Goal: Use online tool/utility: Utilize a website feature to perform a specific function

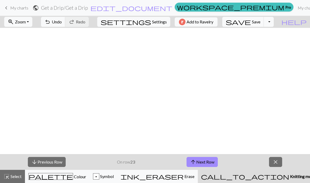
scroll to position [0, 510]
click at [205, 163] on button "arrow_upward Next Row" at bounding box center [202, 162] width 31 height 10
click at [49, 167] on button "arrow_downward Previous Row" at bounding box center [47, 162] width 38 height 10
click at [199, 164] on button "arrow_upward Next Row" at bounding box center [202, 162] width 31 height 10
click at [57, 164] on button "arrow_downward Previous Row" at bounding box center [47, 162] width 38 height 10
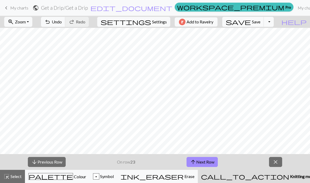
click at [58, 160] on button "arrow_downward Previous Row" at bounding box center [47, 162] width 38 height 10
click at [201, 166] on button "arrow_upward Next Row" at bounding box center [202, 162] width 31 height 10
click at [202, 165] on button "arrow_upward Next Row" at bounding box center [202, 162] width 31 height 10
click at [73, 176] on span "Colour" at bounding box center [79, 176] width 13 height 5
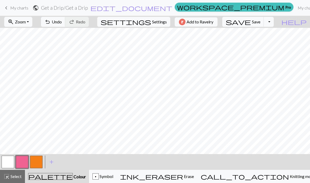
click at [37, 164] on button "button" at bounding box center [36, 162] width 13 height 13
click at [9, 163] on button "button" at bounding box center [8, 162] width 13 height 13
click at [289, 178] on span "Knitting mode" at bounding box center [302, 176] width 27 height 5
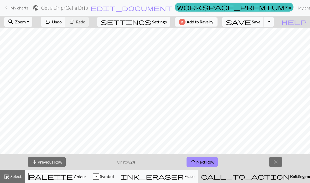
click at [47, 163] on button "arrow_downward Previous Row" at bounding box center [47, 162] width 38 height 10
click at [53, 160] on button "arrow_downward Previous Row" at bounding box center [47, 162] width 38 height 10
click at [50, 165] on button "arrow_downward Previous Row" at bounding box center [47, 162] width 38 height 10
click at [49, 162] on button "arrow_downward Previous Row" at bounding box center [47, 162] width 38 height 10
click at [207, 165] on button "arrow_upward Next Row" at bounding box center [202, 162] width 31 height 10
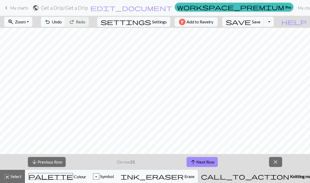
click at [51, 173] on span "palette" at bounding box center [51, 176] width 44 height 7
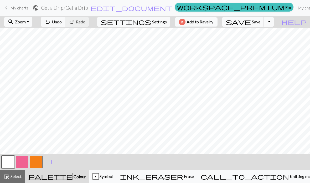
click at [266, 172] on button "call_to_action Knitting mode Knitting mode" at bounding box center [258, 176] width 122 height 13
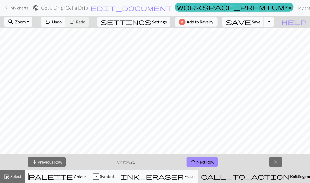
click at [69, 181] on button "palette Colour Colour" at bounding box center [57, 176] width 65 height 13
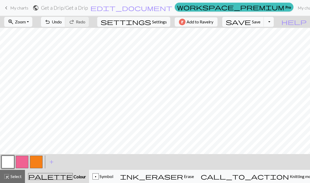
click at [271, 168] on div "< > add Add a colour" at bounding box center [155, 162] width 310 height 16
click at [289, 176] on span "Knitting mode" at bounding box center [302, 176] width 27 height 5
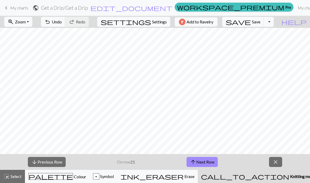
click at [55, 161] on button "arrow_downward Previous Row" at bounding box center [47, 162] width 38 height 10
click at [57, 161] on button "arrow_downward Previous Row" at bounding box center [47, 162] width 38 height 10
click at [54, 161] on button "arrow_downward Previous Row" at bounding box center [47, 162] width 38 height 10
click at [52, 162] on button "arrow_downward Previous Row" at bounding box center [47, 162] width 38 height 10
click at [56, 161] on button "arrow_downward Previous Row" at bounding box center [47, 162] width 38 height 10
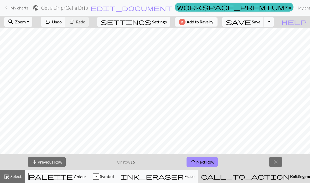
click at [53, 159] on button "arrow_downward Previous Row" at bounding box center [47, 162] width 38 height 10
click at [50, 159] on button "arrow_downward Previous Row" at bounding box center [47, 162] width 38 height 10
click at [53, 163] on button "arrow_downward Previous Row" at bounding box center [47, 162] width 38 height 10
click at [43, 162] on button "arrow_downward Previous Row" at bounding box center [47, 162] width 38 height 10
click at [54, 161] on button "arrow_downward Previous Row" at bounding box center [47, 162] width 38 height 10
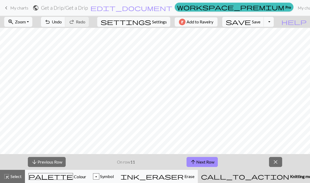
click at [58, 160] on button "arrow_downward Previous Row" at bounding box center [47, 162] width 38 height 10
click at [53, 162] on button "arrow_downward Previous Row" at bounding box center [47, 162] width 38 height 10
click at [52, 165] on button "arrow_downward Previous Row" at bounding box center [47, 162] width 38 height 10
click at [56, 166] on button "arrow_downward Previous Row" at bounding box center [47, 162] width 38 height 10
click at [50, 161] on button "arrow_downward Previous Row" at bounding box center [47, 162] width 38 height 10
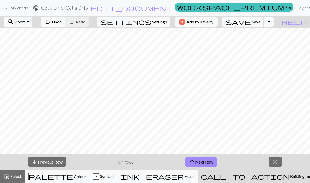
click at [44, 163] on button "arrow_downward Previous Row" at bounding box center [47, 162] width 38 height 10
click at [53, 162] on button "arrow_downward Previous Row" at bounding box center [47, 162] width 38 height 10
click at [43, 162] on button "arrow_downward Previous Row" at bounding box center [47, 162] width 38 height 10
click at [47, 167] on button "arrow_downward Previous Row" at bounding box center [47, 162] width 38 height 10
